Goal: Task Accomplishment & Management: Complete application form

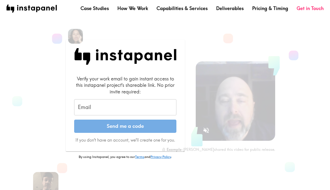
click at [120, 105] on input "Email" at bounding box center [125, 107] width 102 height 16
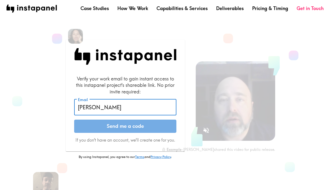
type input "[PERSON_NAME][EMAIL_ADDRESS][PERSON_NAME][DOMAIN_NAME]"
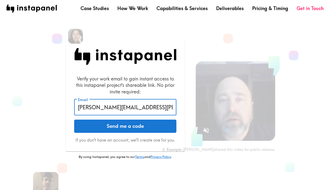
click at [127, 126] on button "Send me a code" at bounding box center [125, 126] width 102 height 13
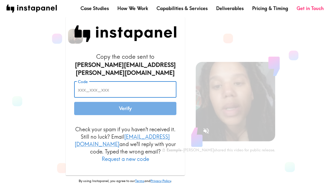
click at [112, 91] on input "Code" at bounding box center [125, 89] width 102 height 16
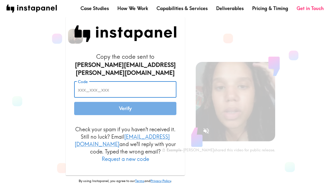
paste input "993_nF6_4fU"
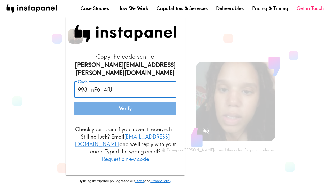
type input "993_nF6_4fU"
click at [115, 109] on button "Verify" at bounding box center [125, 108] width 102 height 13
